Goal: Transaction & Acquisition: Purchase product/service

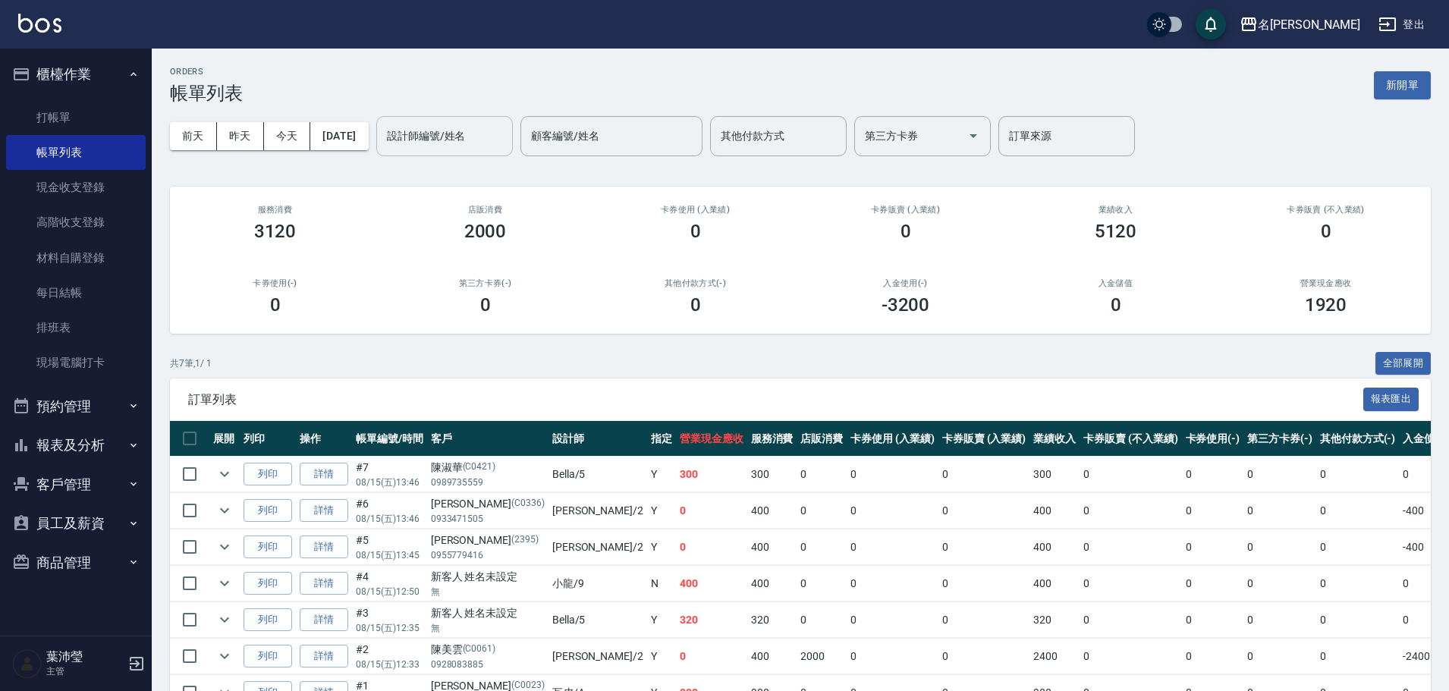
click at [480, 140] on input "設計師編號/姓名" at bounding box center [444, 136] width 123 height 27
click at [461, 169] on div "菁菁 -7" at bounding box center [470, 174] width 137 height 25
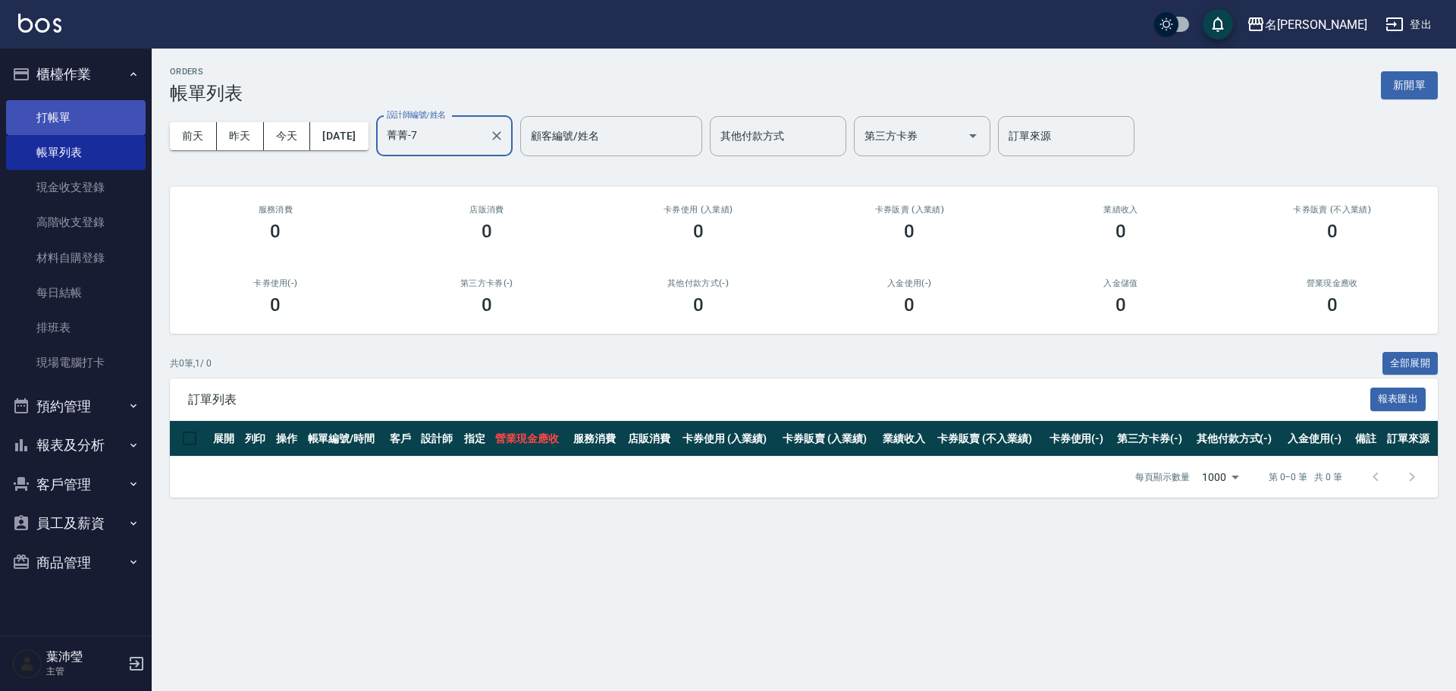
type input "菁菁-7"
click at [122, 114] on link "打帳單" at bounding box center [76, 117] width 140 height 35
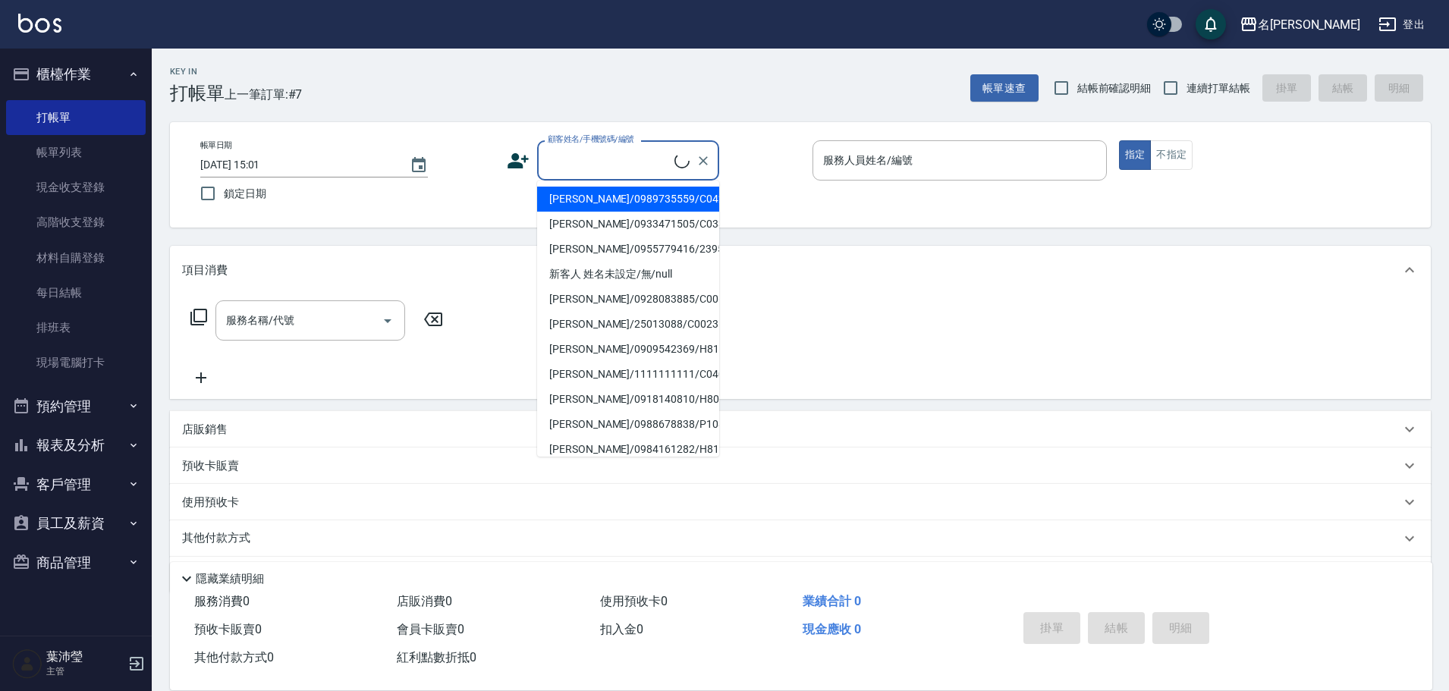
click at [630, 162] on input "顧客姓名/手機號碼/編號" at bounding box center [609, 160] width 130 height 27
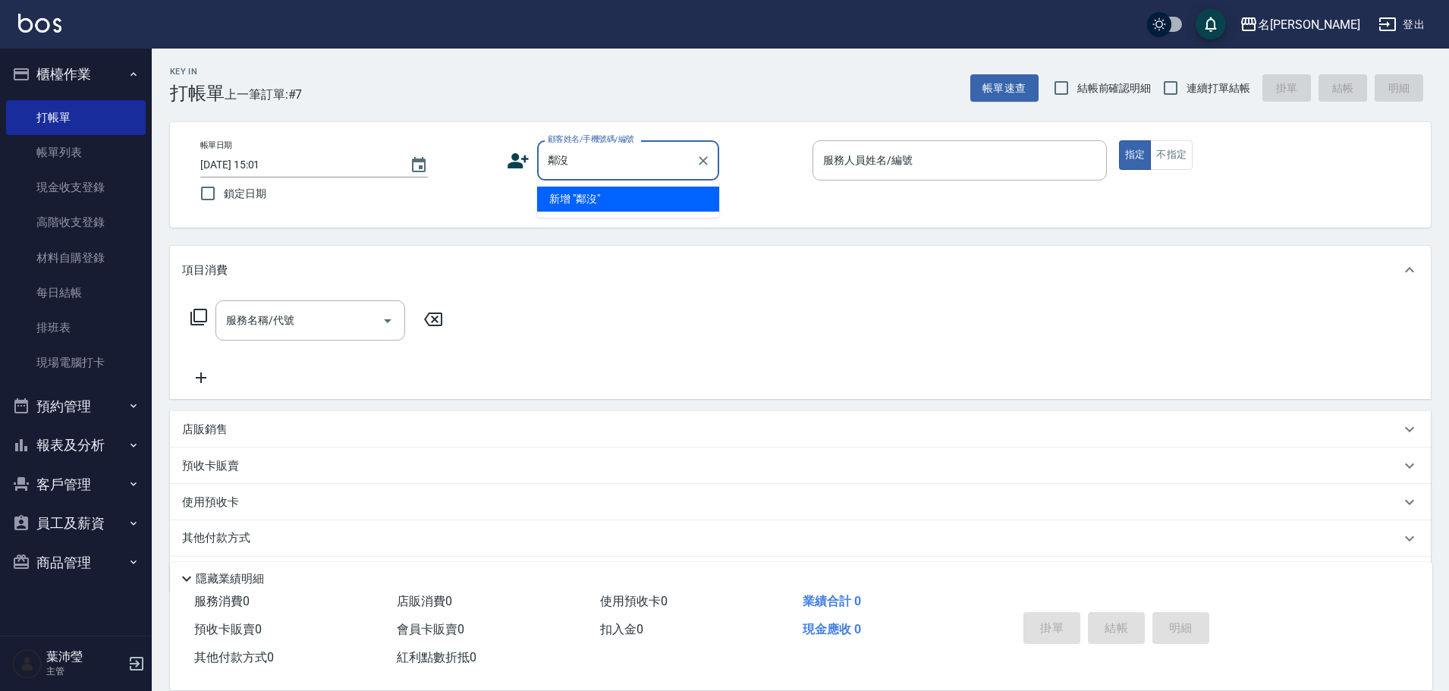
click at [597, 166] on input "鄰沒" at bounding box center [617, 160] width 146 height 27
type input "鄰"
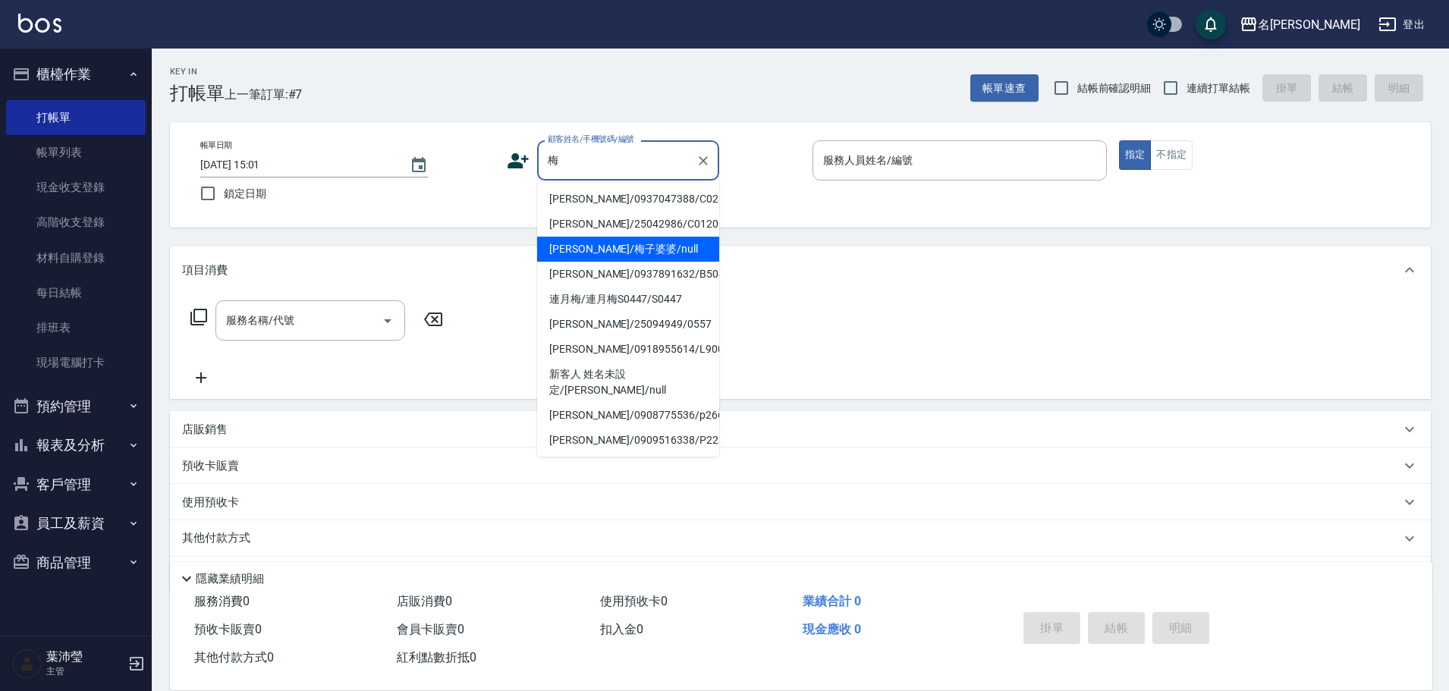
click at [641, 246] on li "[PERSON_NAME]/梅子婆婆/null" at bounding box center [628, 249] width 182 height 25
type input "[PERSON_NAME]/梅子婆婆/null"
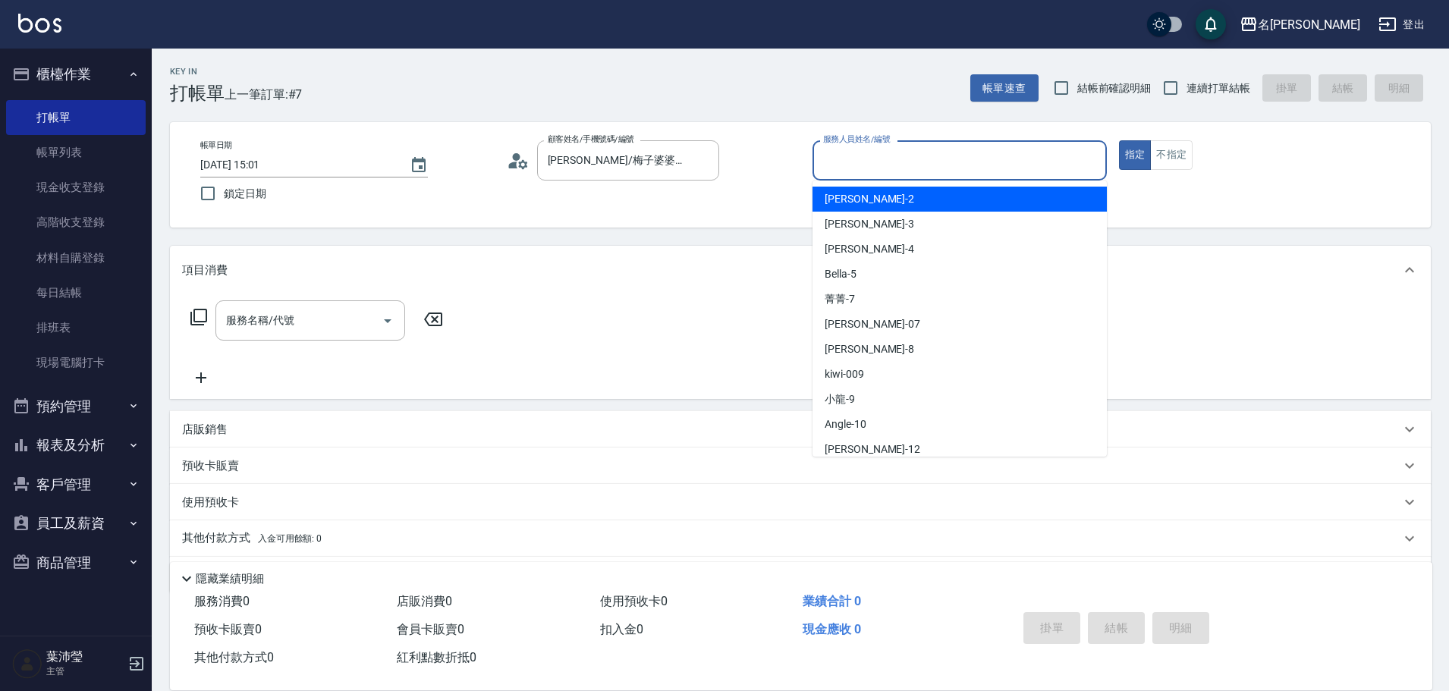
click at [842, 164] on input "服務人員姓名/編號" at bounding box center [959, 160] width 281 height 27
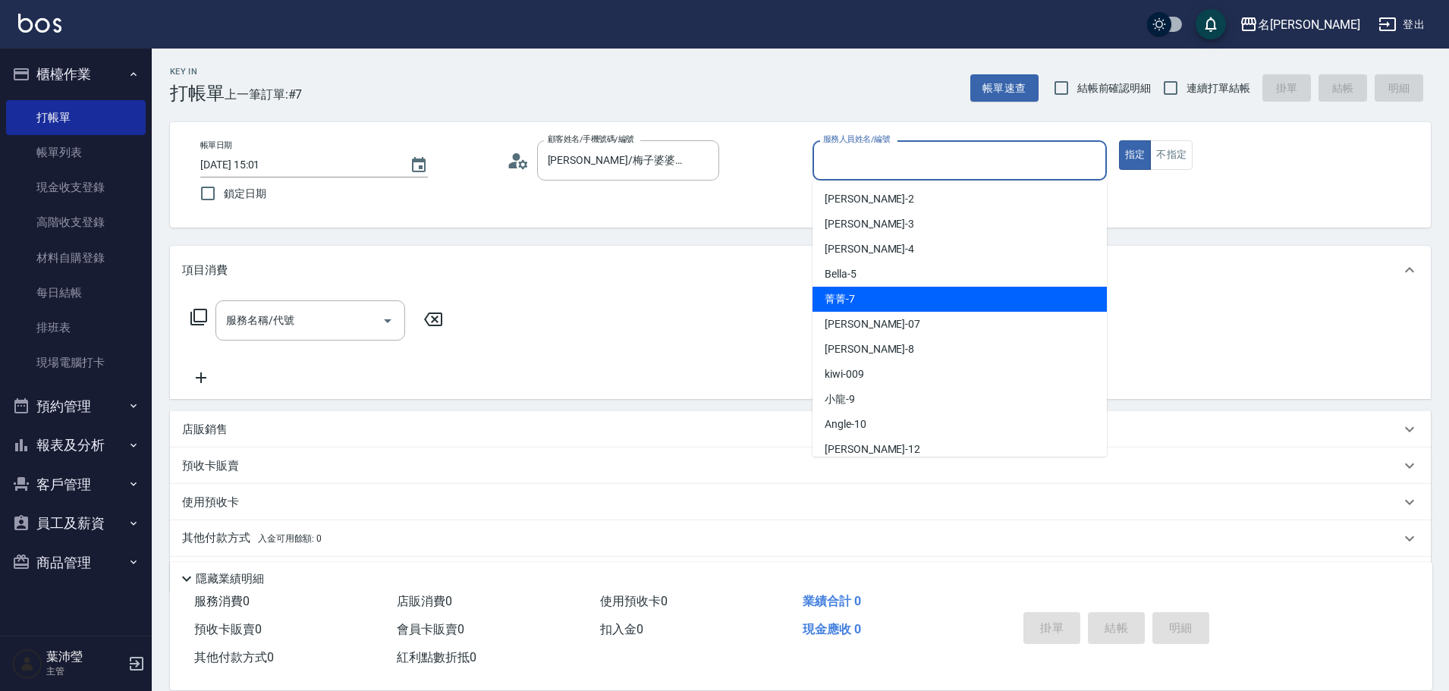
click at [859, 300] on div "菁菁 -7" at bounding box center [959, 299] width 294 height 25
type input "菁菁-7"
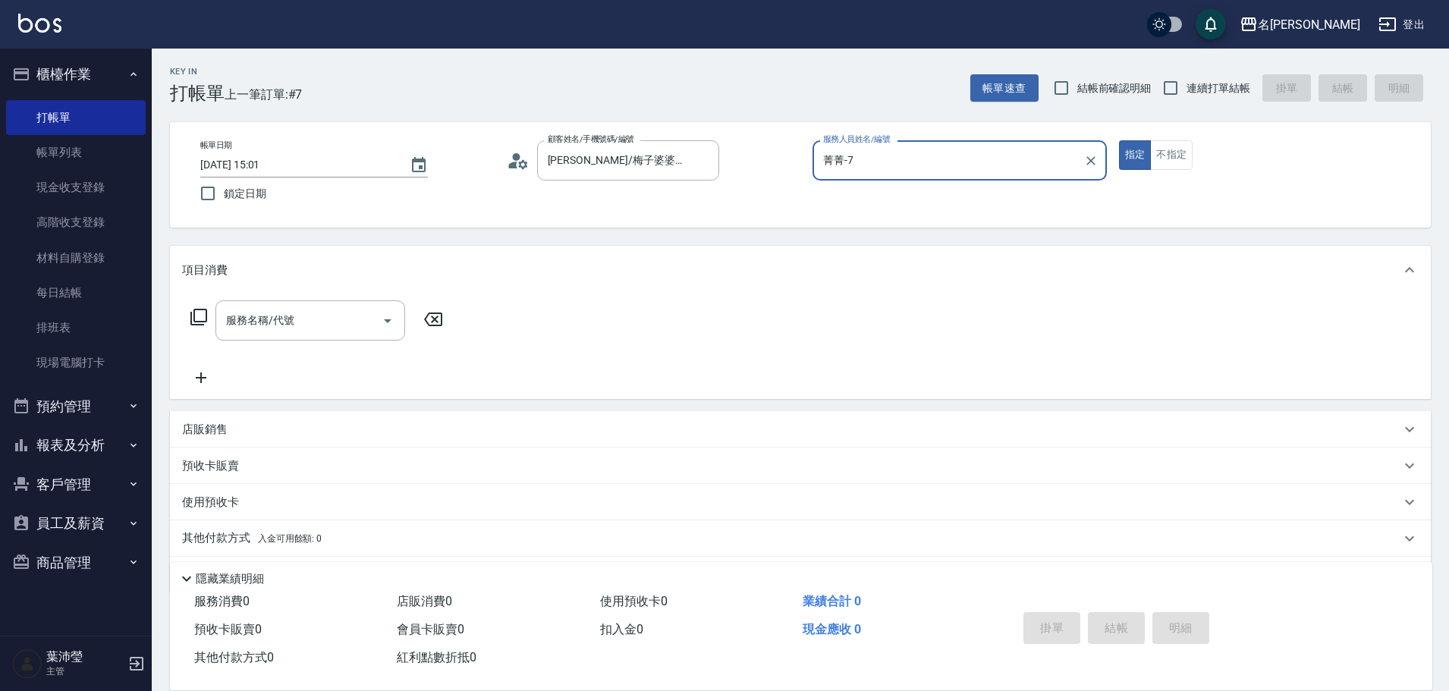
click at [191, 322] on icon at bounding box center [198, 317] width 17 height 17
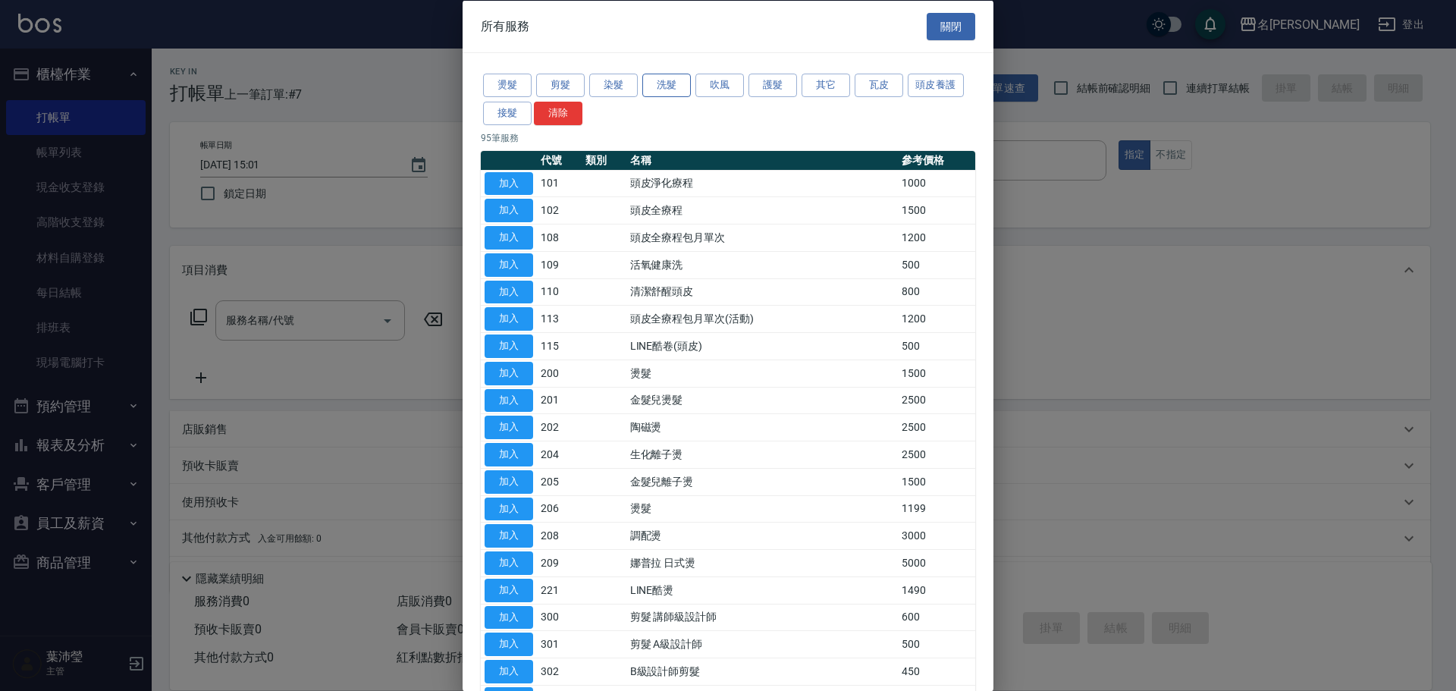
click at [658, 85] on button "洗髮" at bounding box center [667, 86] width 49 height 24
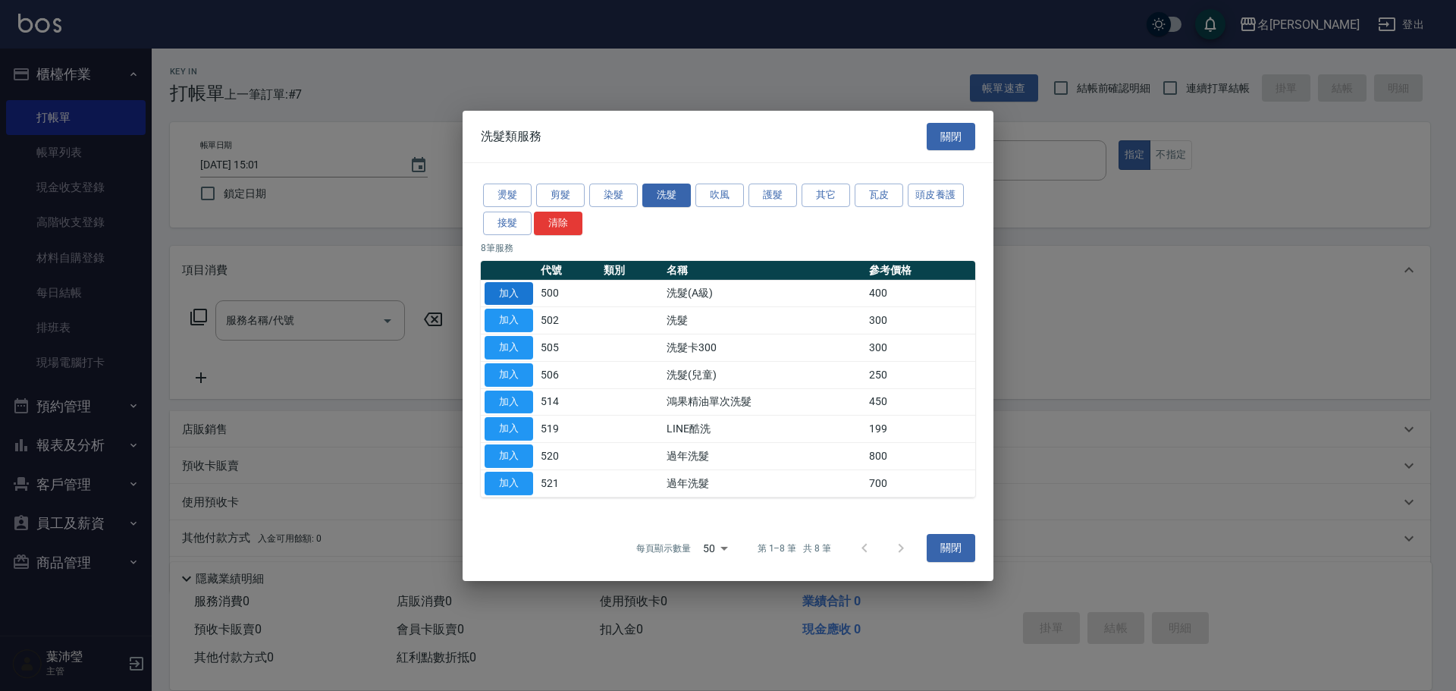
click at [497, 295] on button "加入" at bounding box center [509, 293] width 49 height 24
type input "洗髮(A級)(500)"
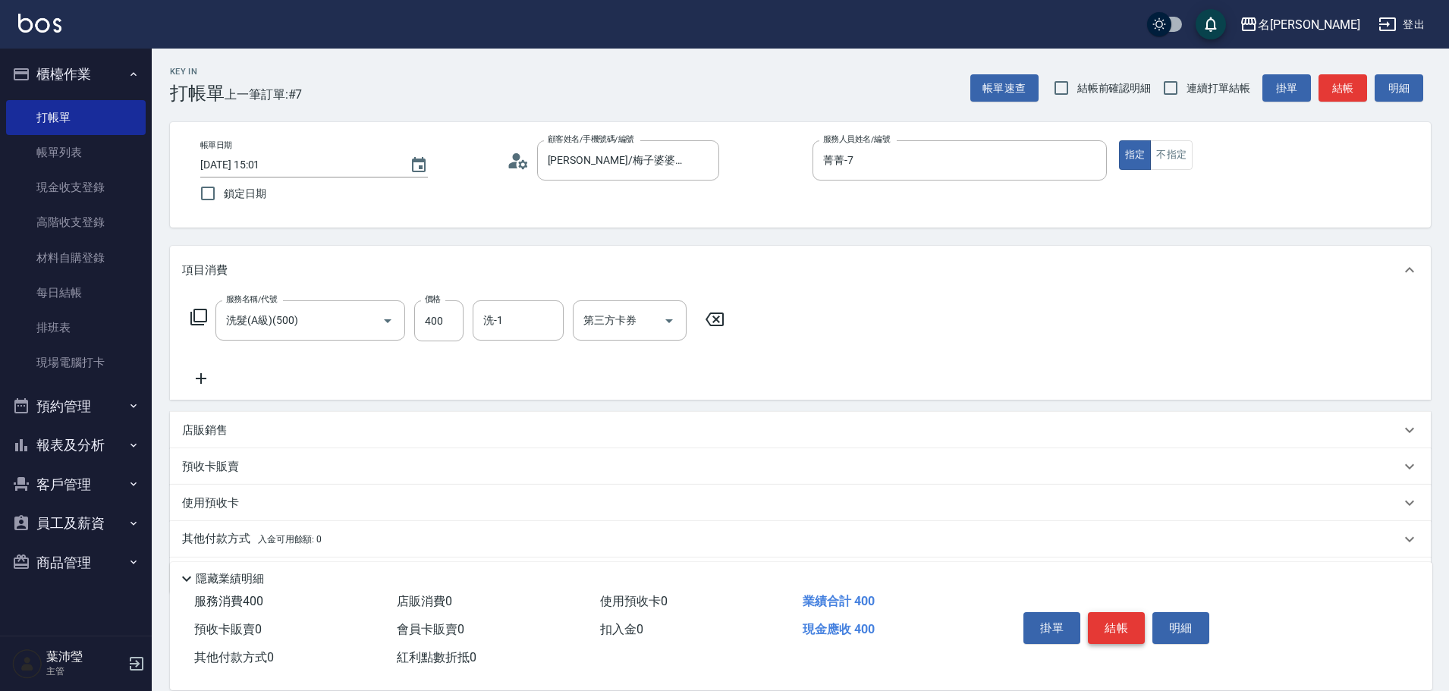
click at [1115, 623] on button "結帳" at bounding box center [1116, 628] width 57 height 32
